Goal: Check status: Check status

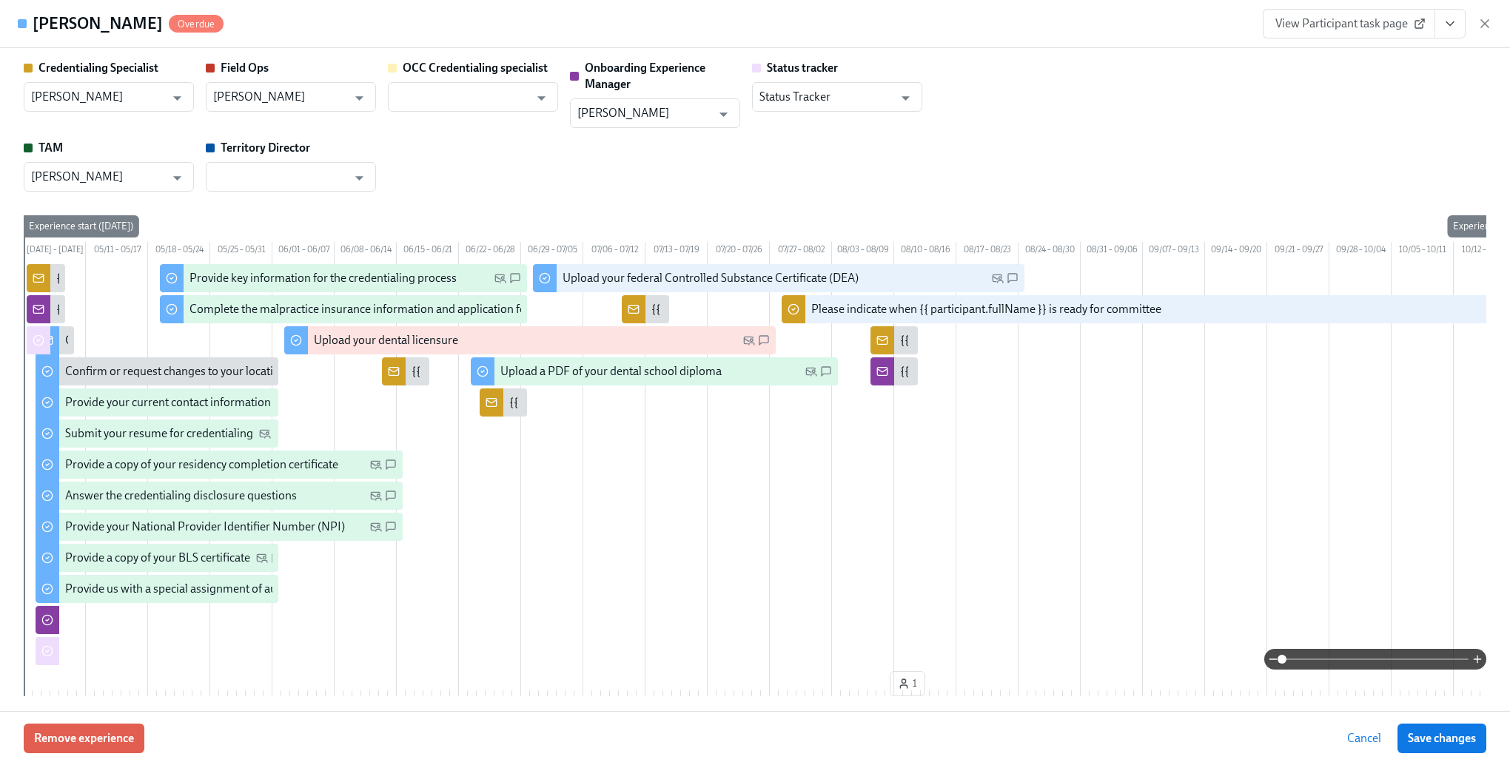
scroll to position [3404, 0]
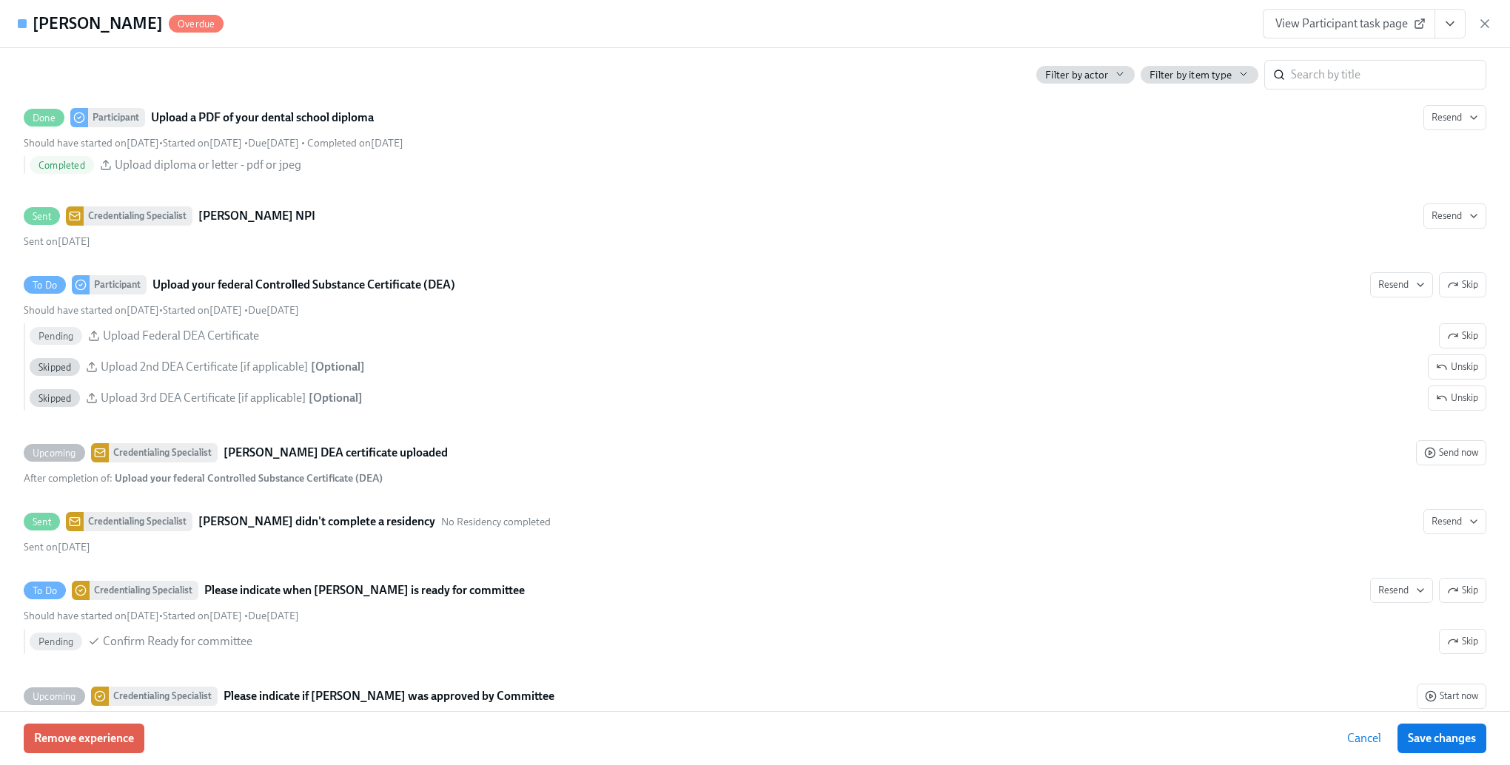
click at [1347, 741] on span "Cancel" at bounding box center [1364, 738] width 34 height 15
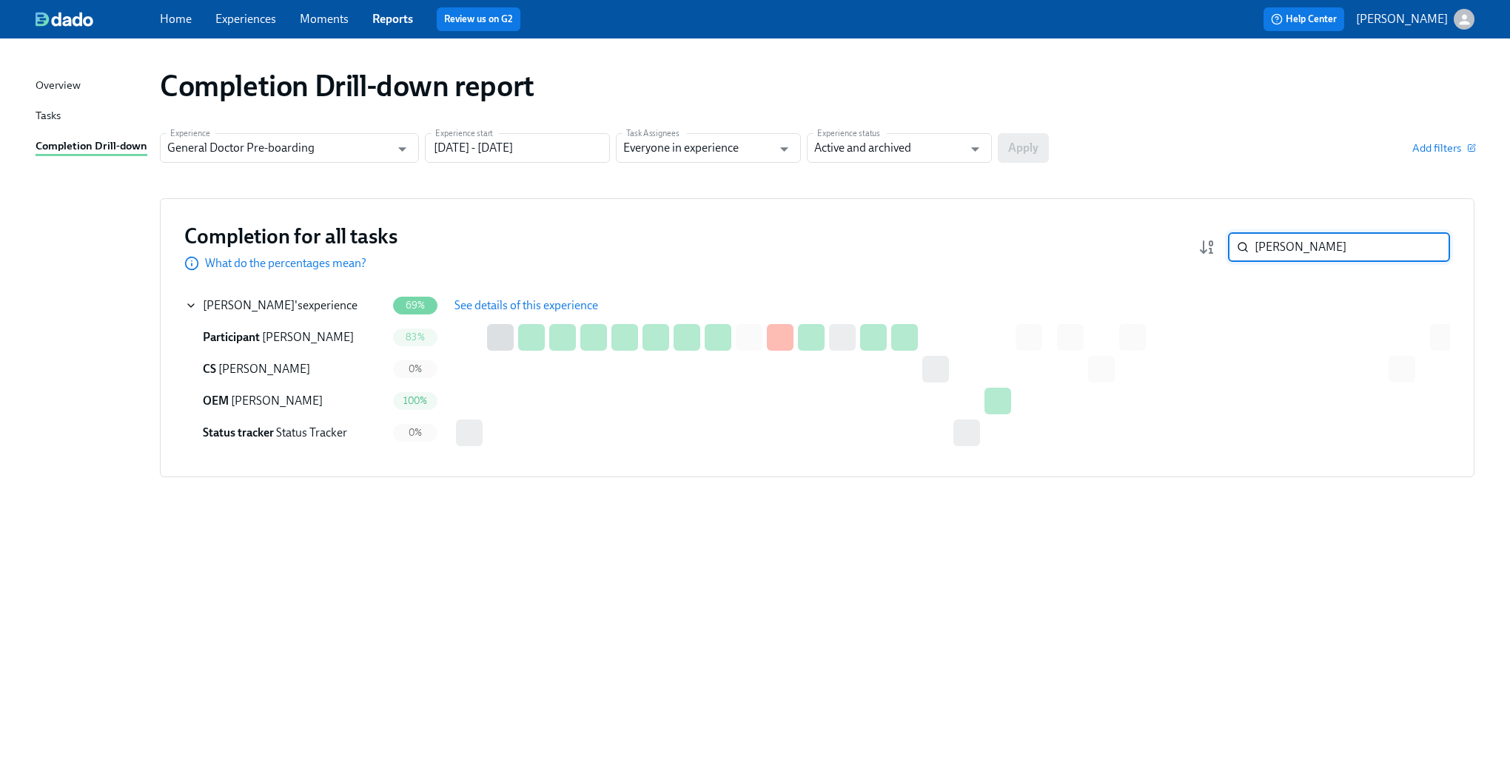
drag, startPoint x: 1296, startPoint y: 247, endPoint x: 922, endPoint y: 237, distance: 374.6
click at [922, 237] on div "Completion for all tasks What do the percentages mean? [PERSON_NAME] ​" at bounding box center [816, 247] width 1265 height 49
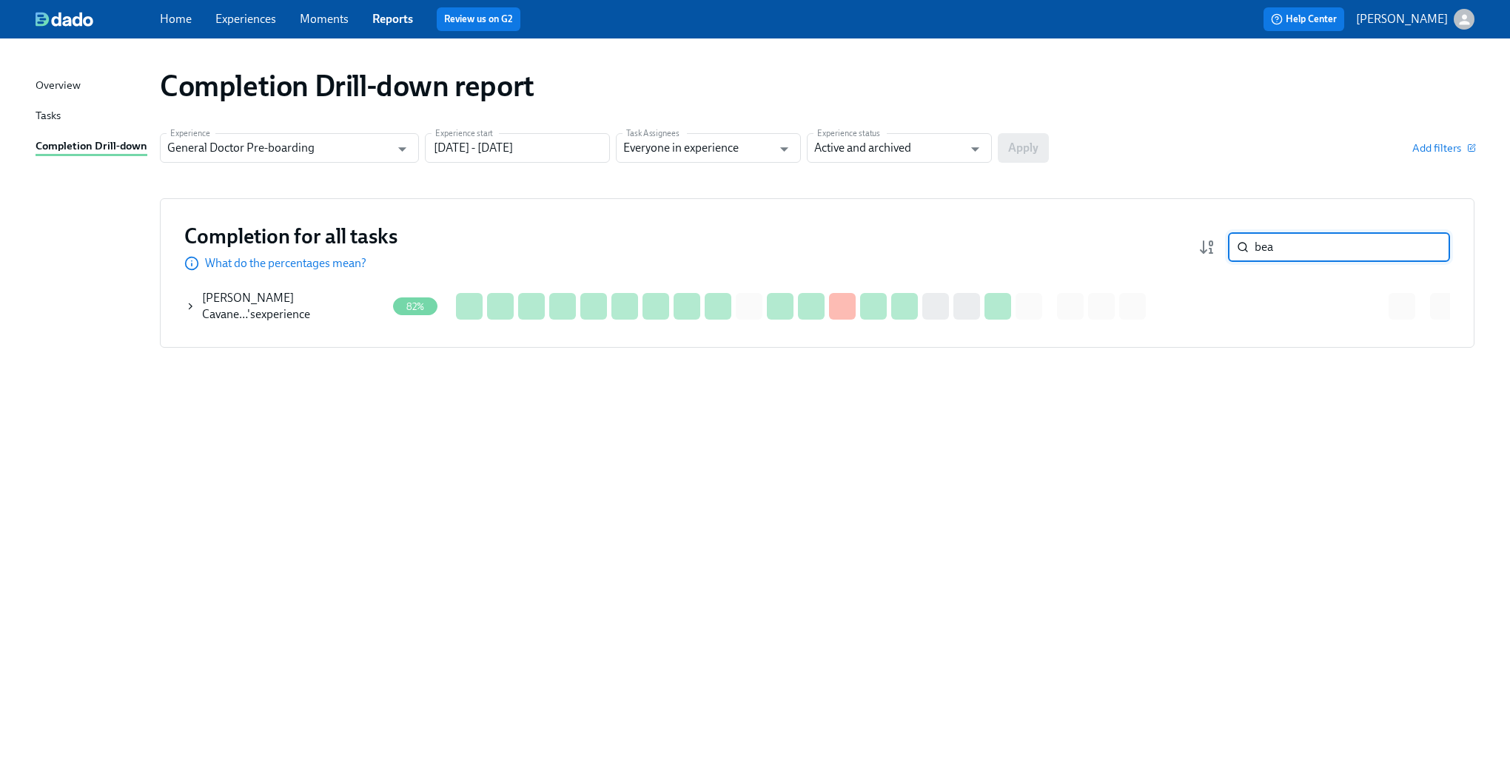
type input "bea"
click at [191, 301] on icon at bounding box center [190, 306] width 11 height 12
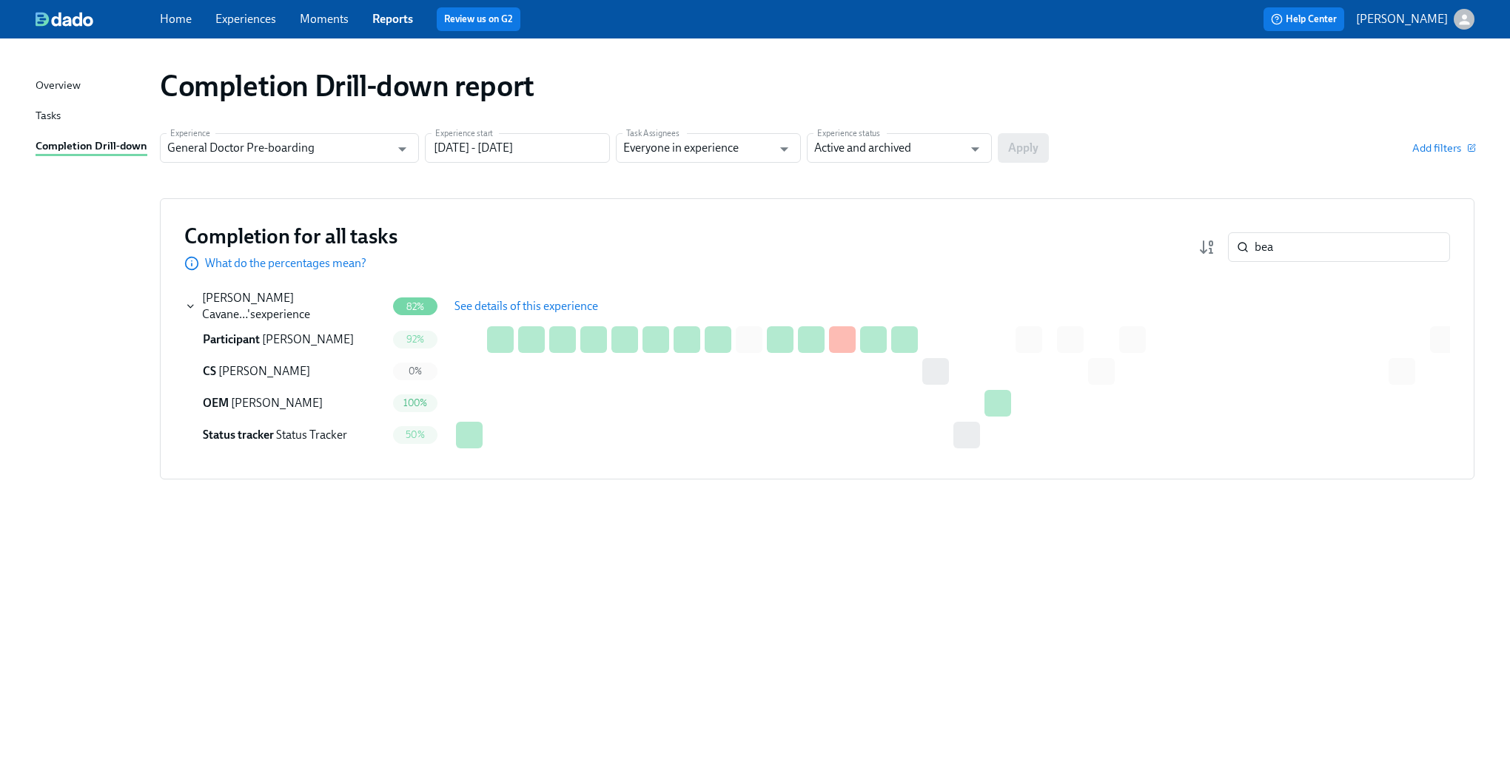
click at [477, 299] on span "See details of this experience" at bounding box center [526, 306] width 144 height 15
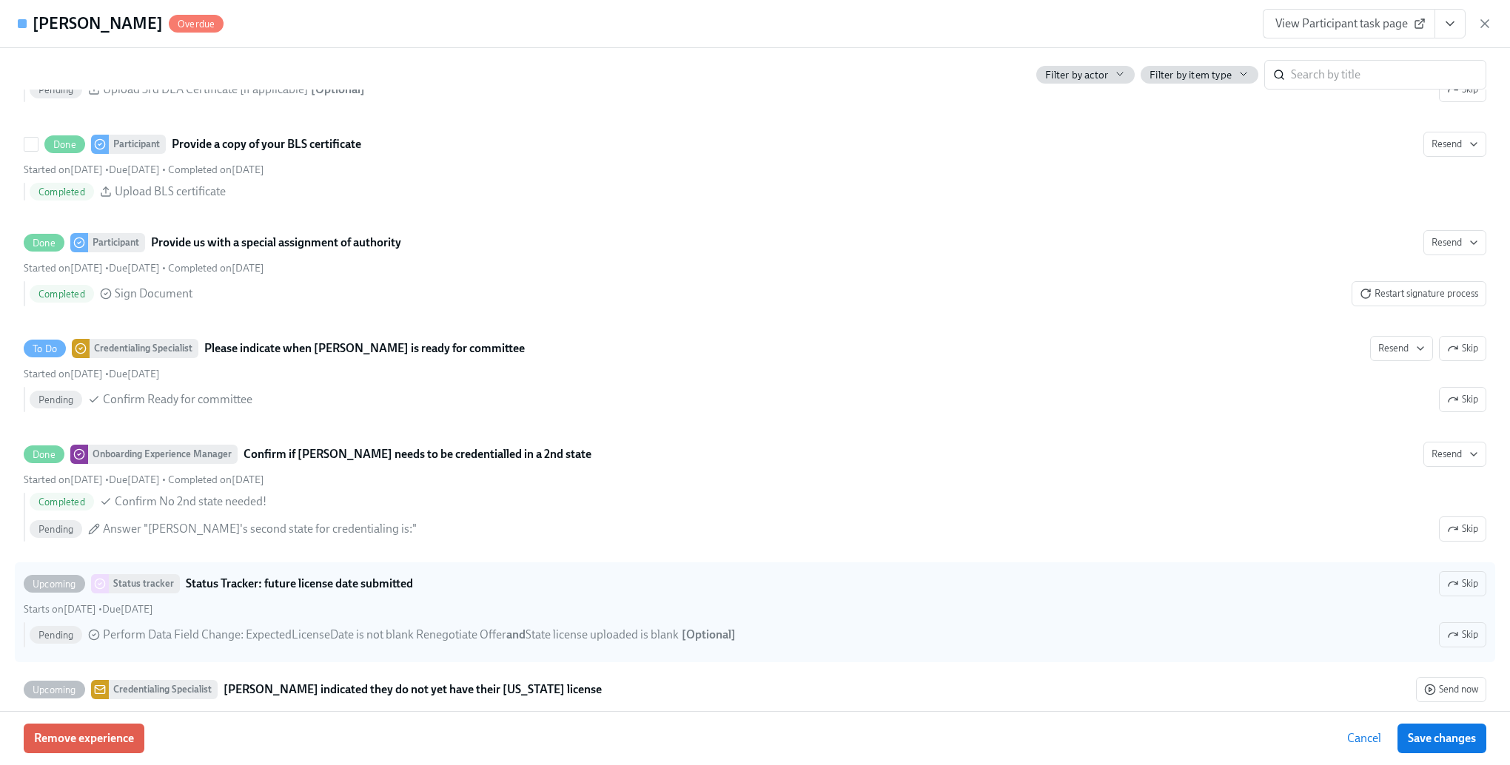
scroll to position [3700, 0]
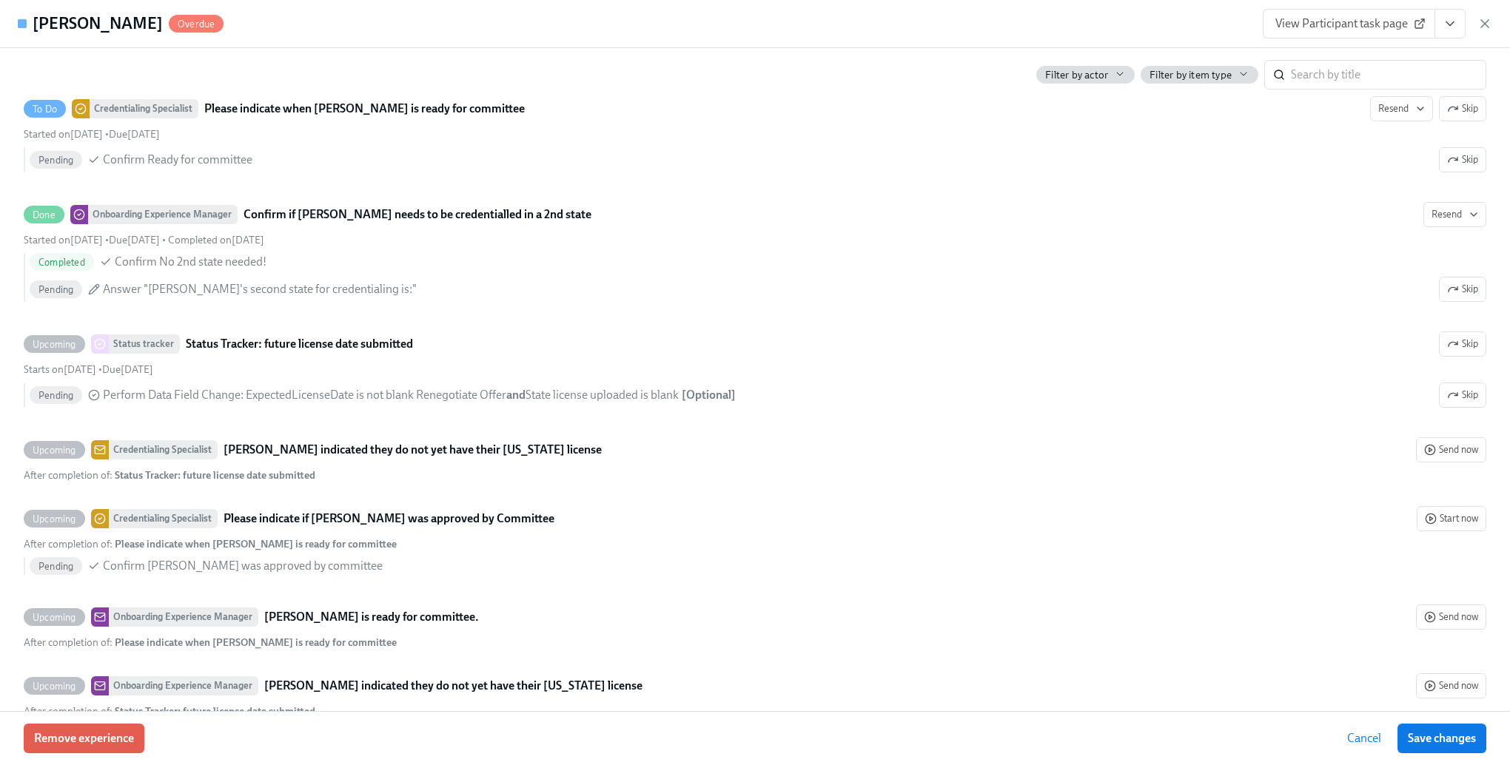
click at [1364, 747] on button "Cancel" at bounding box center [1363, 739] width 55 height 30
